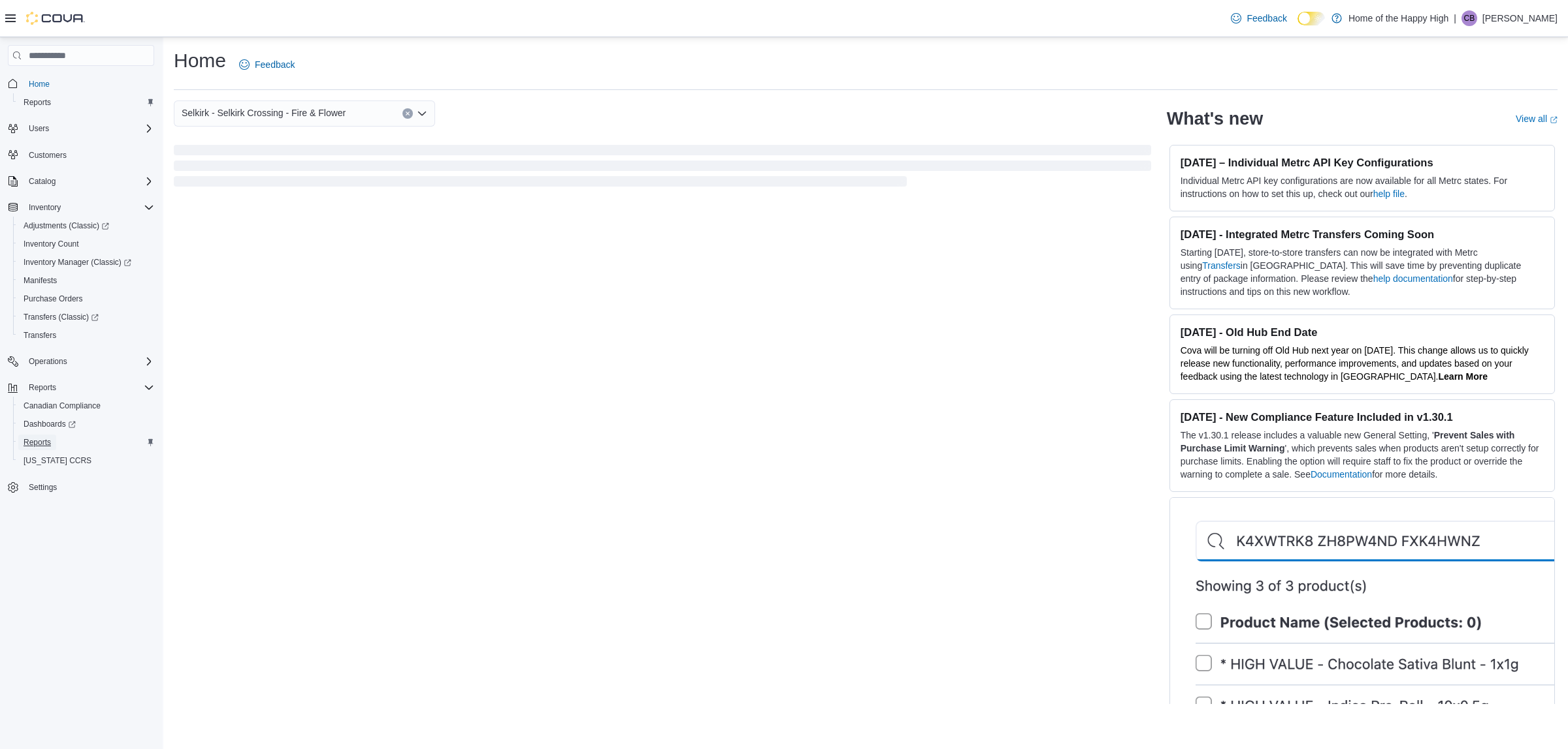
click at [37, 438] on span "Reports" at bounding box center [37, 443] width 28 height 11
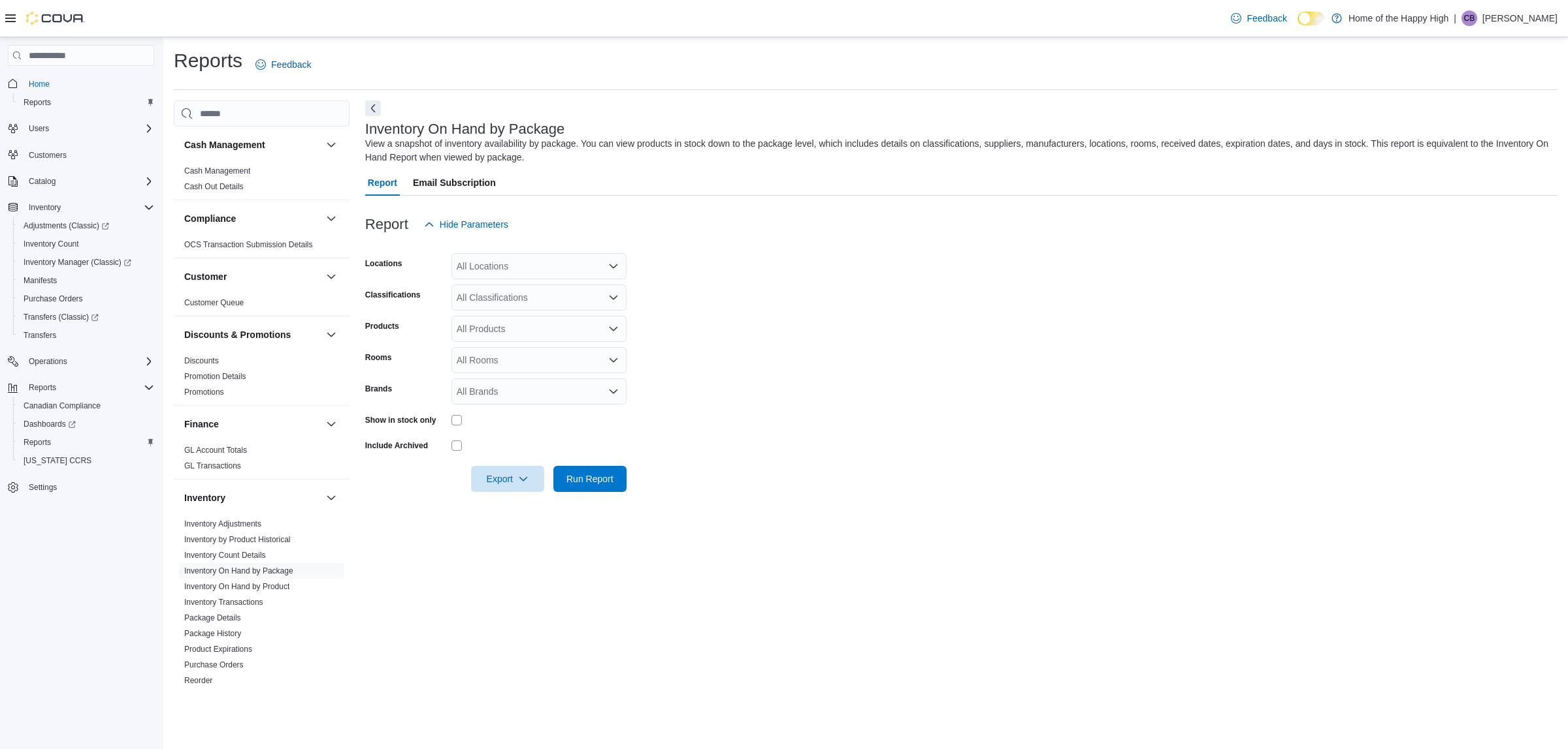
click at [810, 364] on form "Locations All Locations Classifications All Classifications Products All Produc…" at bounding box center [961, 365] width 1192 height 255
click at [570, 265] on div "All Locations" at bounding box center [539, 265] width 175 height 26
type input "*******"
click at [561, 288] on span "Selkirk - Selkirk Crossing - Fire & Flower" at bounding box center [587, 288] width 164 height 13
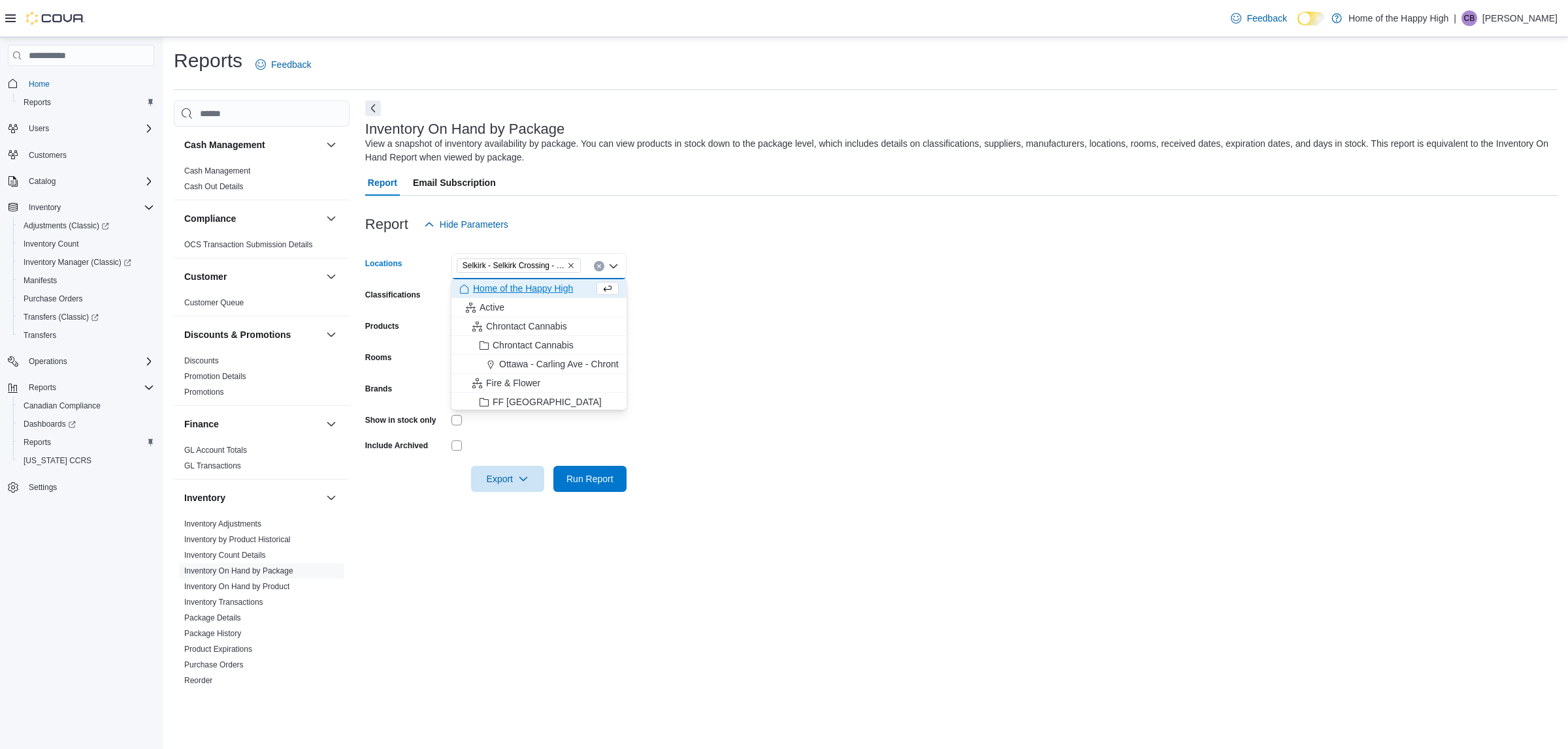
click at [762, 325] on form "Locations [GEOGRAPHIC_DATA] - [GEOGRAPHIC_DATA] - Fire & Flower Combo box. Sele…" at bounding box center [961, 365] width 1192 height 255
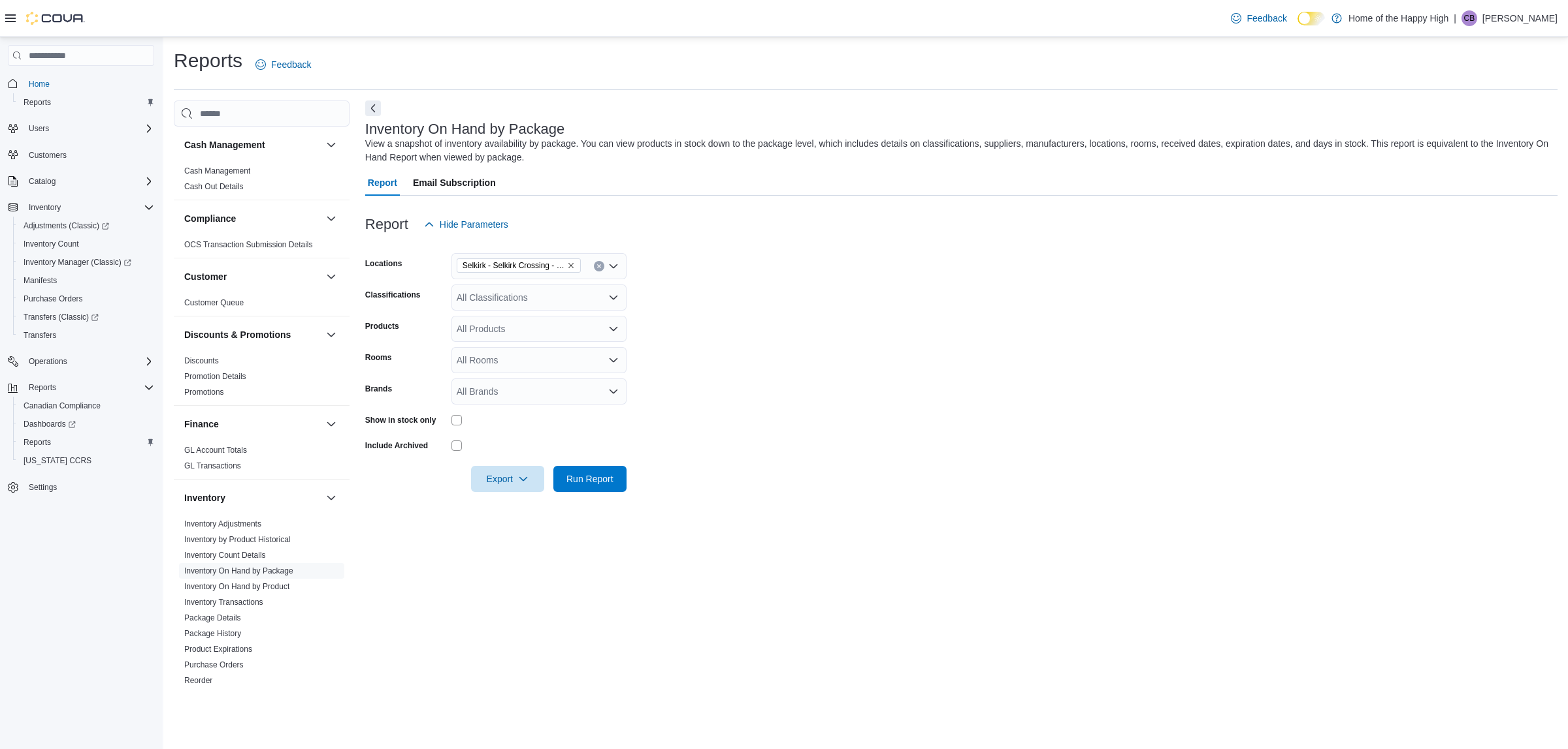
click at [500, 297] on div "All Classifications" at bounding box center [539, 297] width 175 height 26
click at [500, 334] on span "Cannabis" at bounding box center [498, 339] width 38 height 13
click at [703, 331] on form "Locations [GEOGRAPHIC_DATA] - [GEOGRAPHIC_DATA] - Fire & Flower Classifications…" at bounding box center [961, 365] width 1192 height 255
click at [587, 481] on span "Run Report" at bounding box center [589, 479] width 47 height 13
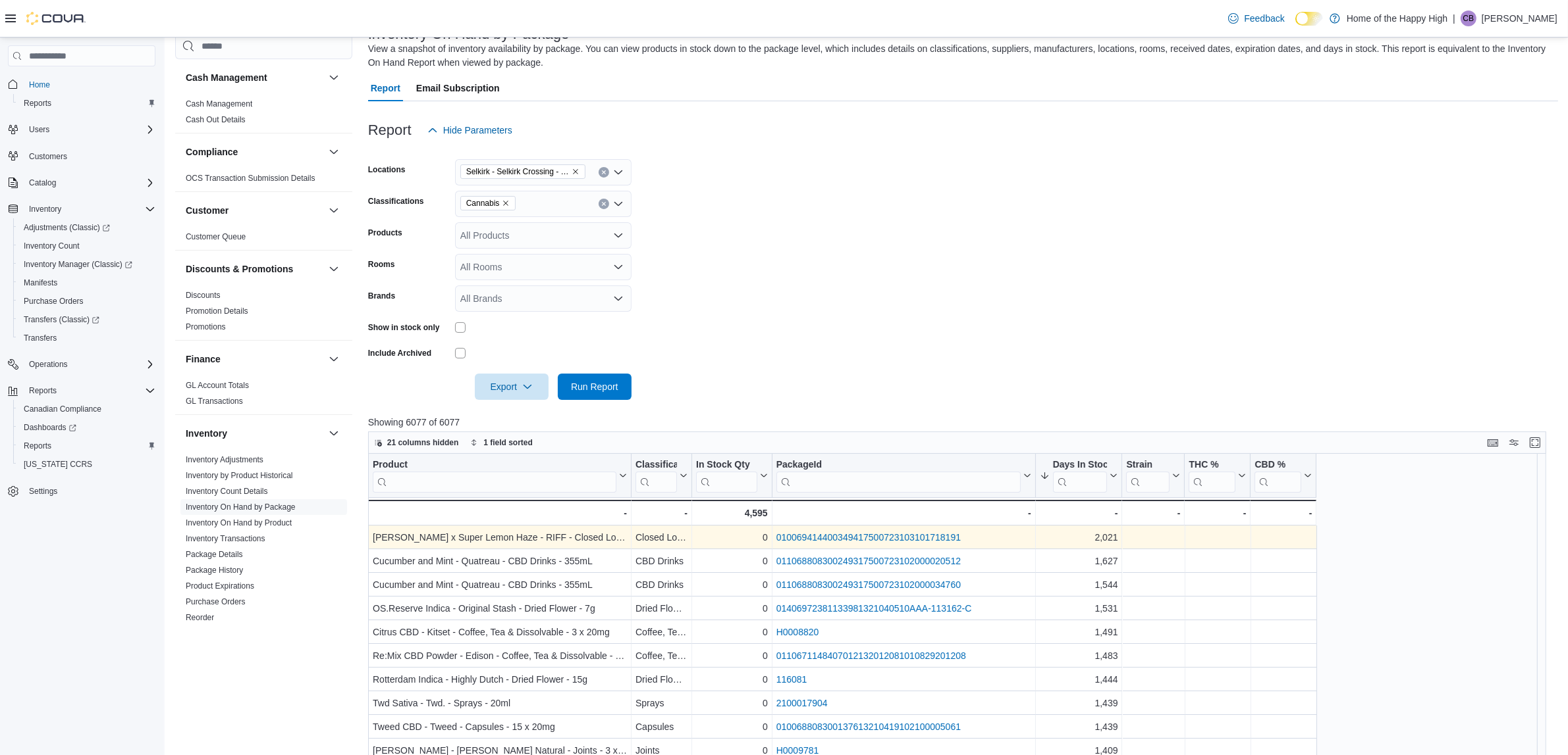
scroll to position [247, 0]
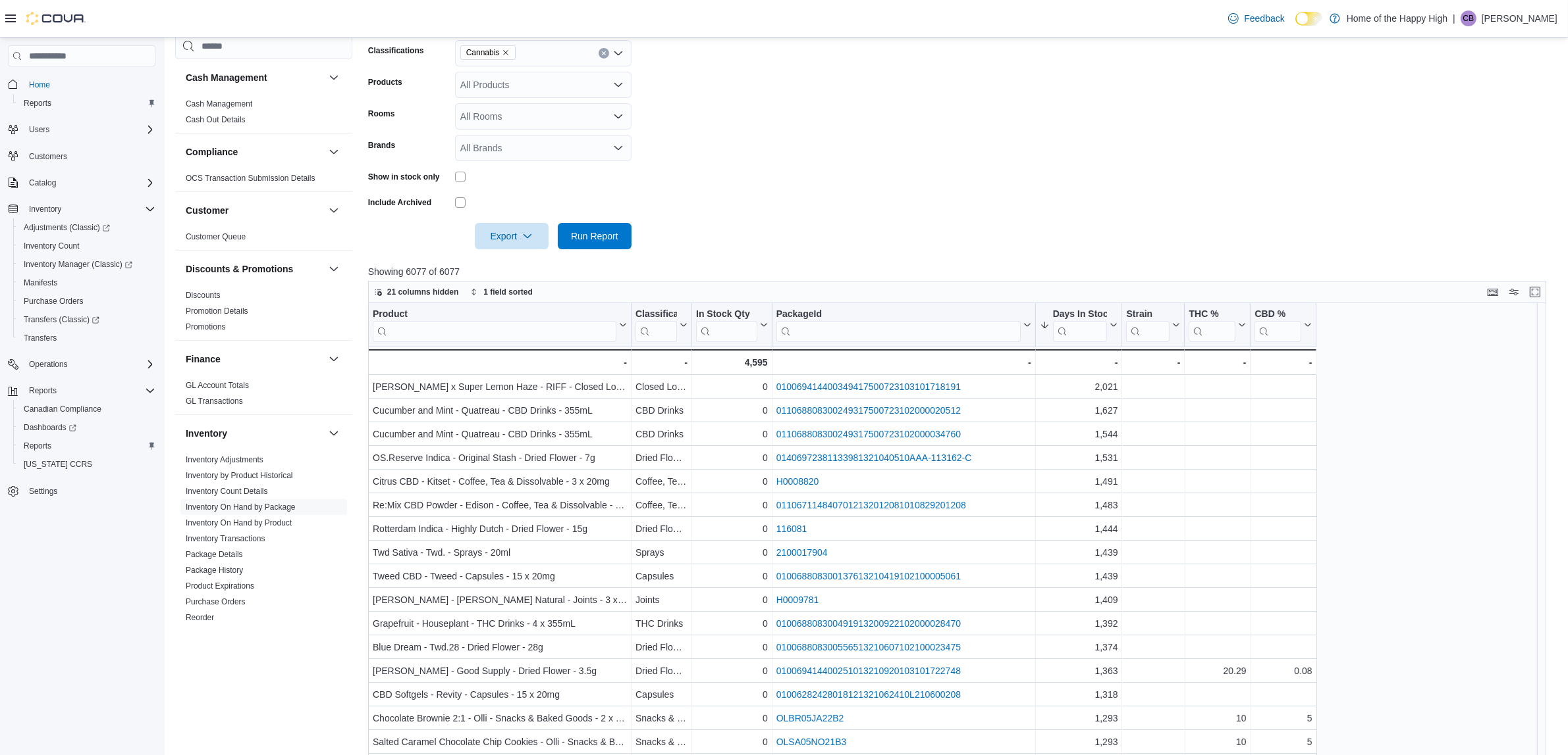
click at [815, 280] on div at bounding box center [962, 279] width 1189 height 3
click at [587, 238] on span "Run Report" at bounding box center [594, 236] width 47 height 14
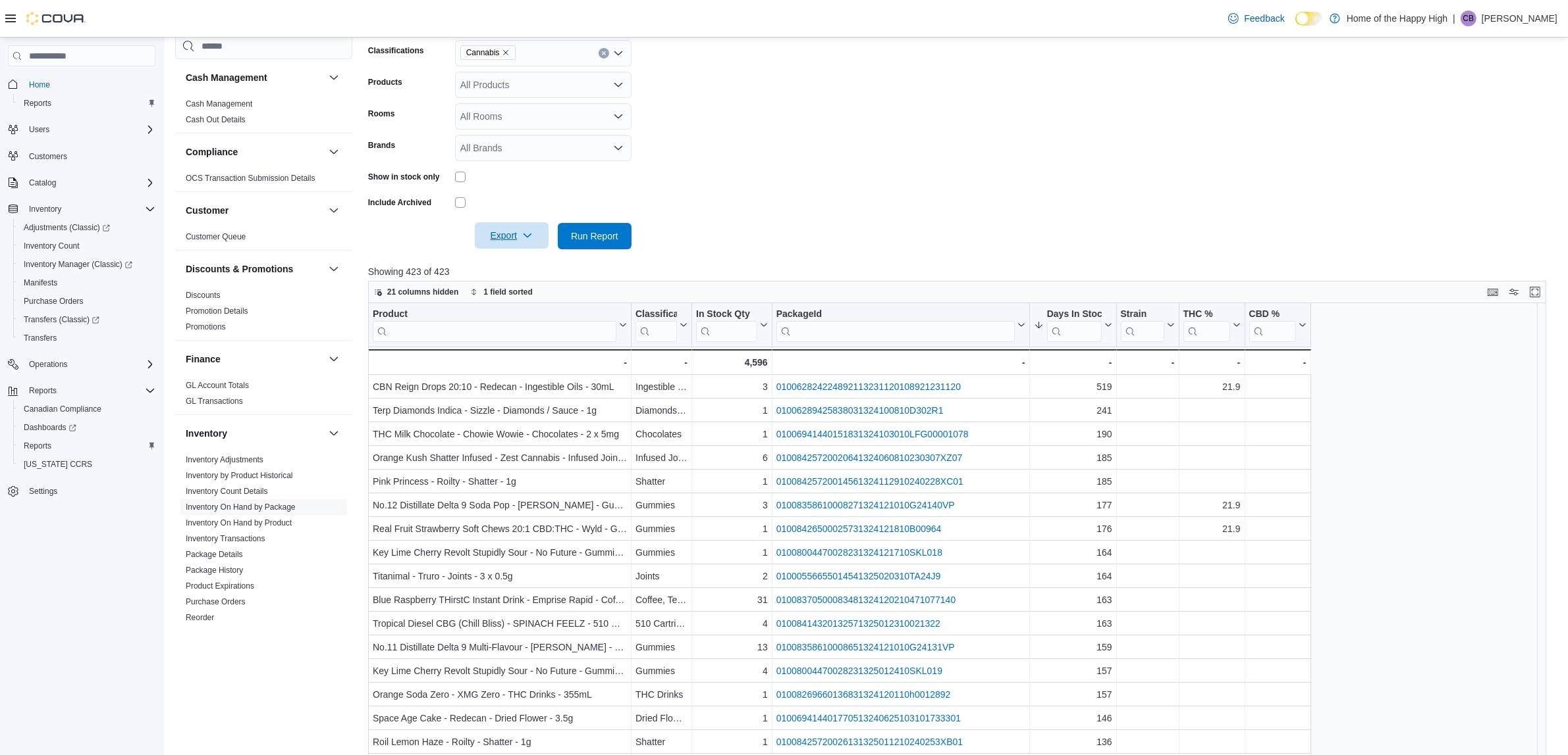
click at [500, 240] on span "Export" at bounding box center [512, 235] width 58 height 26
click at [509, 261] on span "Export to Excel" at bounding box center [513, 262] width 59 height 11
click at [1479, 712] on div "Inventory On Hand by Package Report has been downloaded" at bounding box center [1452, 718] width 189 height 32
click at [776, 270] on p "Showing 423 of 423" at bounding box center [962, 272] width 1189 height 14
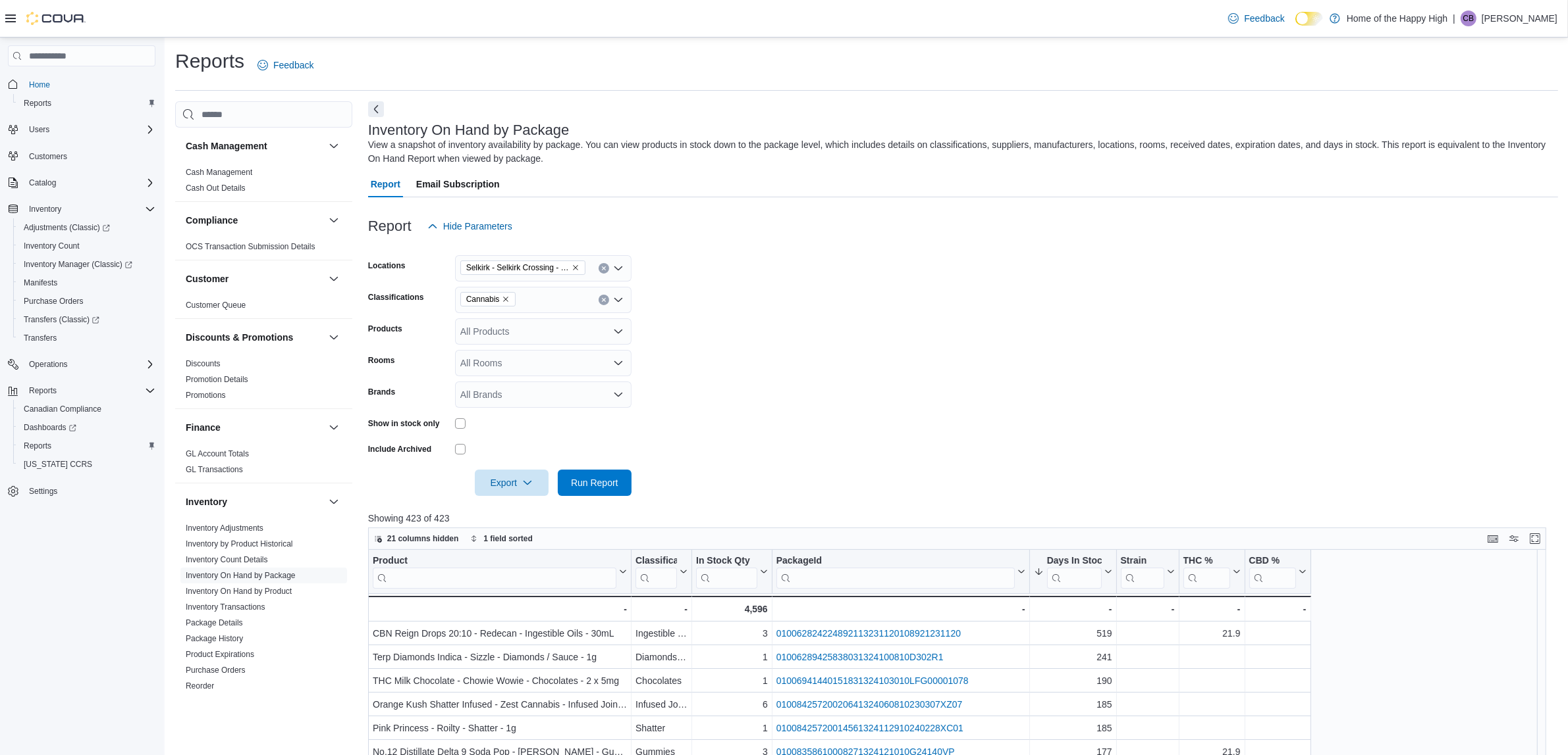
click at [825, 329] on form "Locations [GEOGRAPHIC_DATA] - Selkirk Crossing - Fire & Flower Classifications …" at bounding box center [962, 368] width 1189 height 257
click at [850, 337] on form "Locations [GEOGRAPHIC_DATA] - Selkirk Crossing - Fire & Flower Classifications …" at bounding box center [962, 368] width 1189 height 257
drag, startPoint x: 1430, startPoint y: 280, endPoint x: 1433, endPoint y: 242, distance: 38.1
click at [1430, 280] on form "Locations [GEOGRAPHIC_DATA] - Selkirk Crossing - Fire & Flower Classifications …" at bounding box center [962, 368] width 1189 height 257
